Goal: Check status: Check status

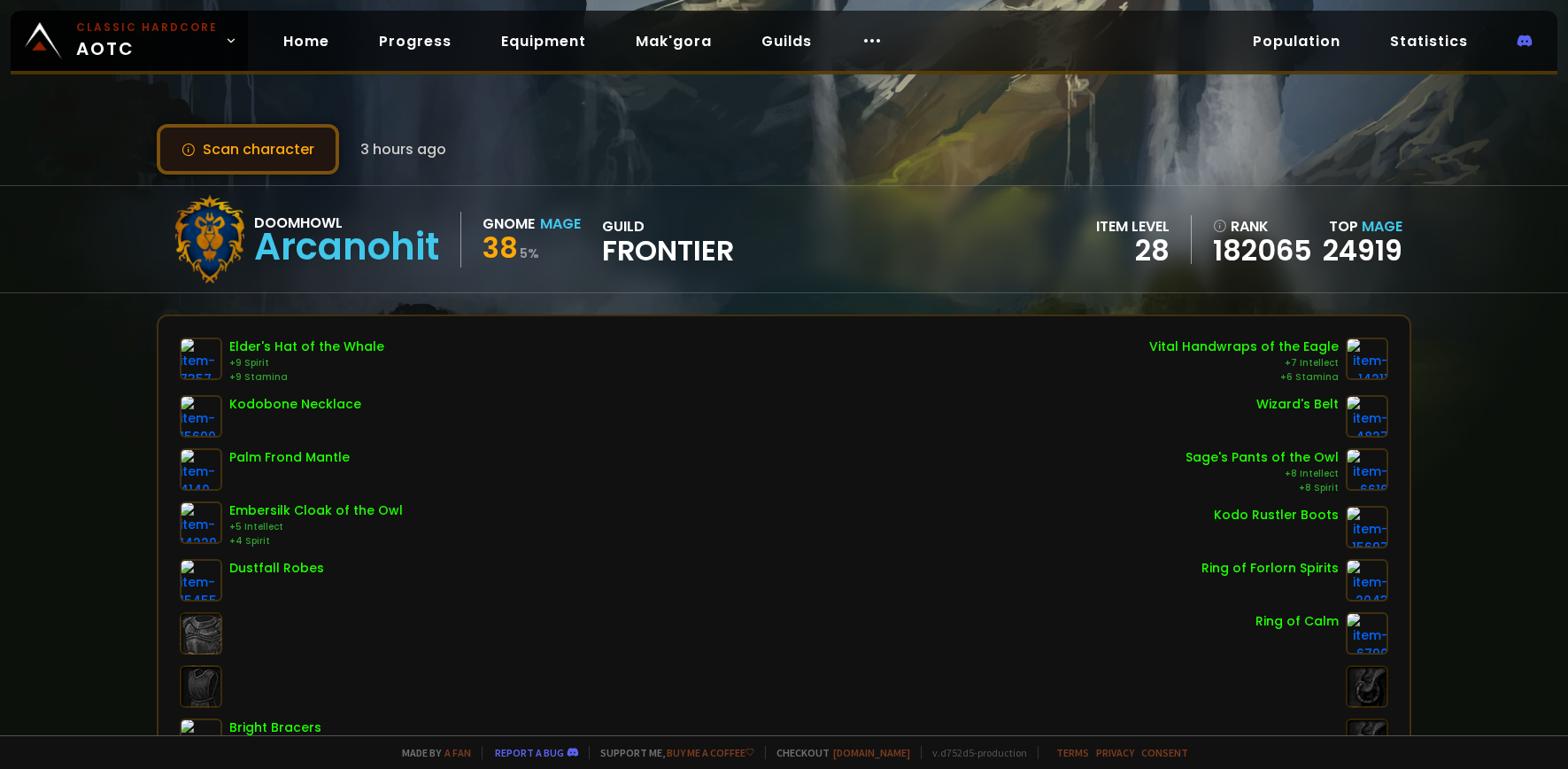
click at [291, 151] on button "Scan character" at bounding box center [248, 149] width 182 height 50
